Goal: Task Accomplishment & Management: Manage account settings

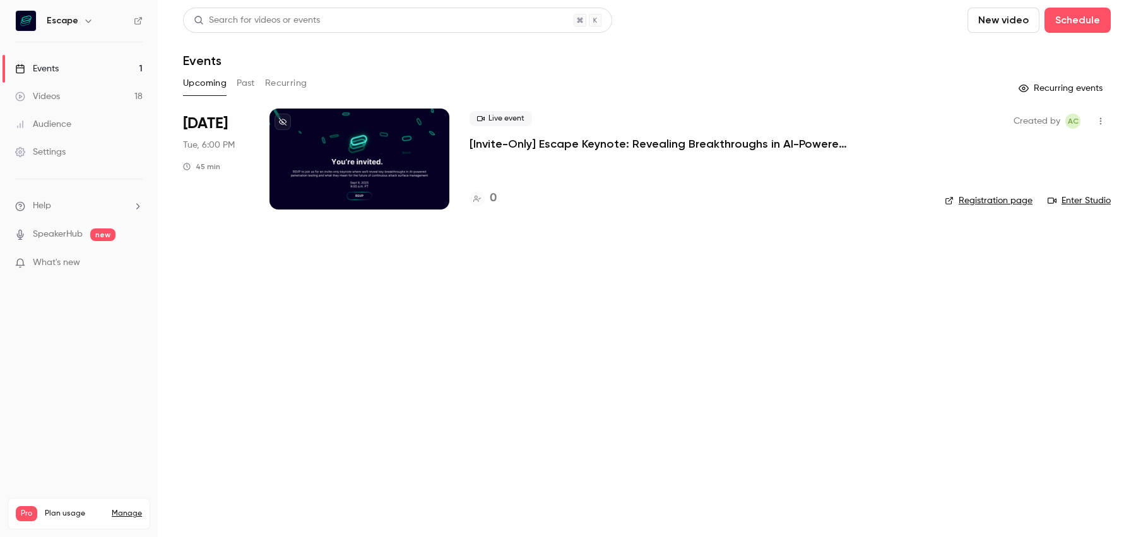
click at [491, 149] on p "[Invite-Only] Escape Keynote: Revealing Breakthroughs in AI-Powered Penetration…" at bounding box center [659, 143] width 379 height 15
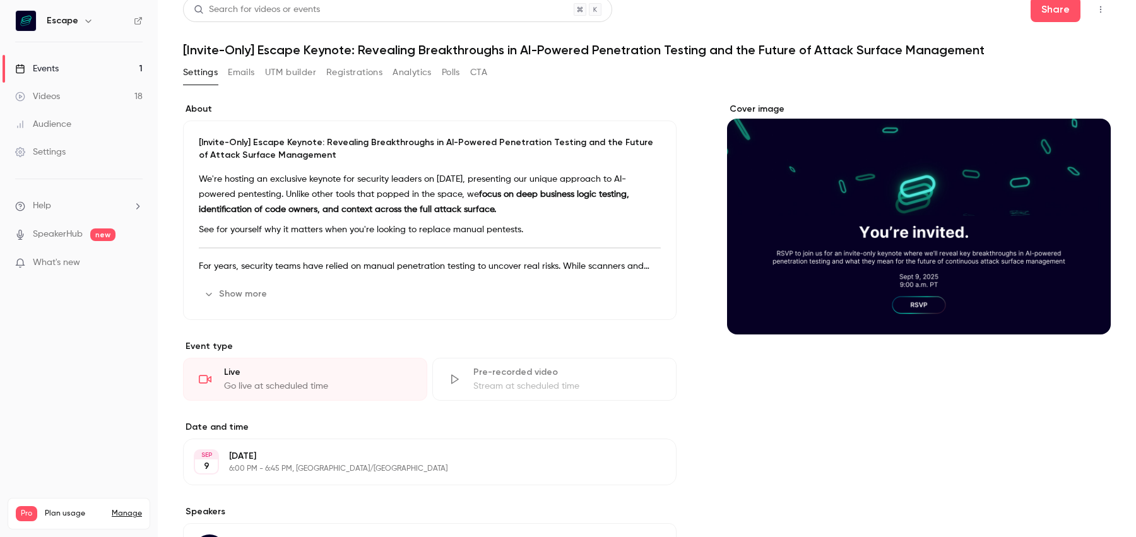
scroll to position [14, 0]
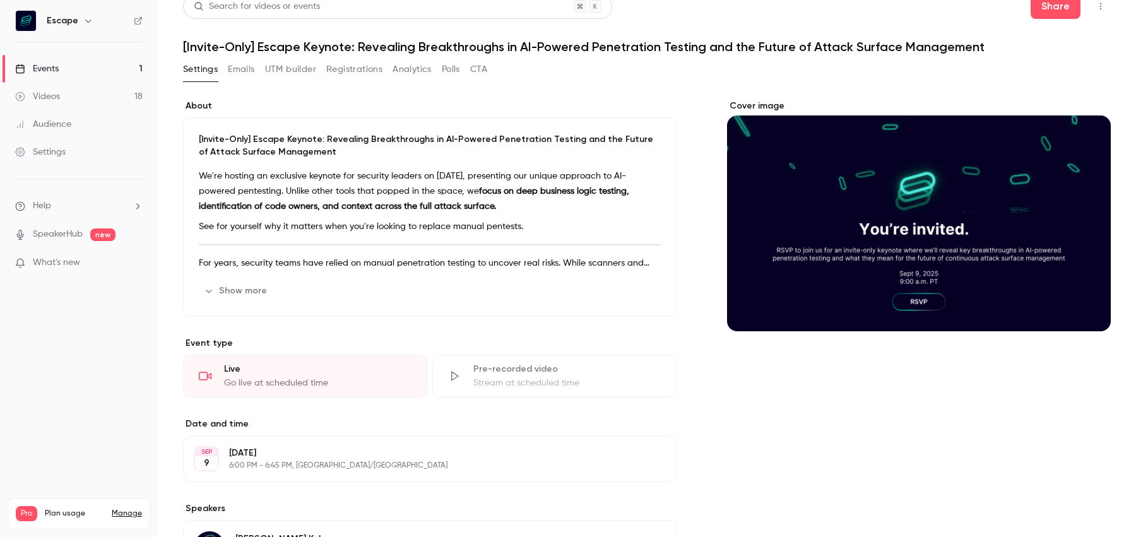
click at [297, 285] on div "Show more Edit" at bounding box center [430, 291] width 462 height 20
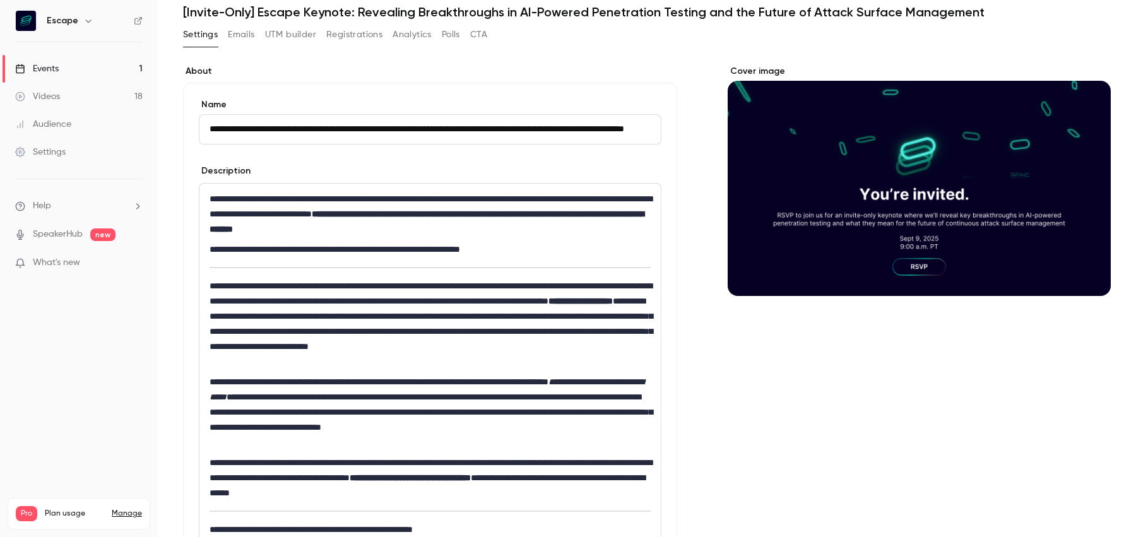
scroll to position [0, 0]
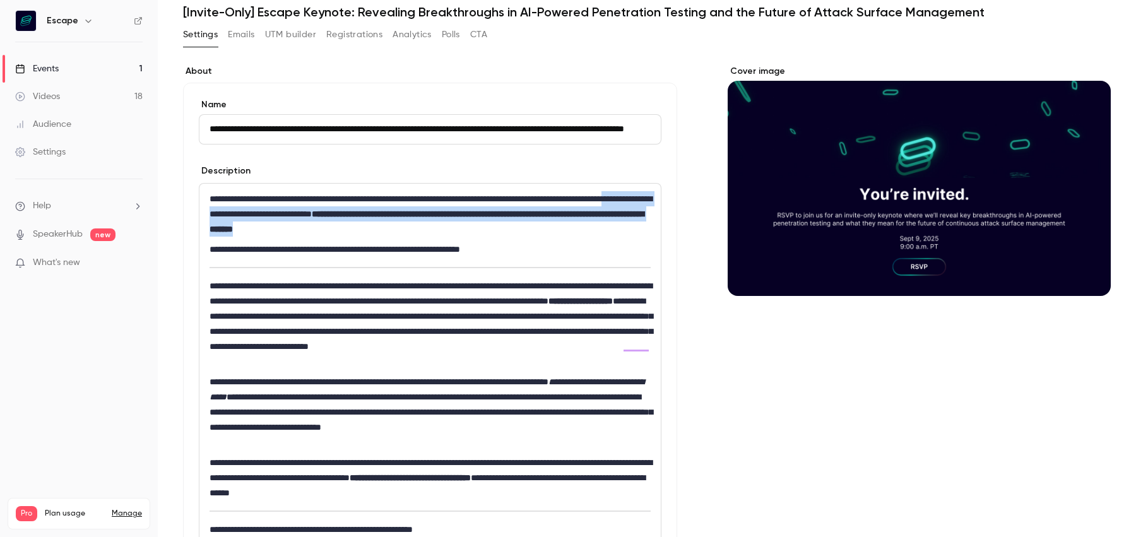
drag, startPoint x: 506, startPoint y: 179, endPoint x: 295, endPoint y: 215, distance: 213.9
click at [295, 215] on p "**********" at bounding box center [430, 213] width 441 height 45
